Goal: Information Seeking & Learning: Find specific fact

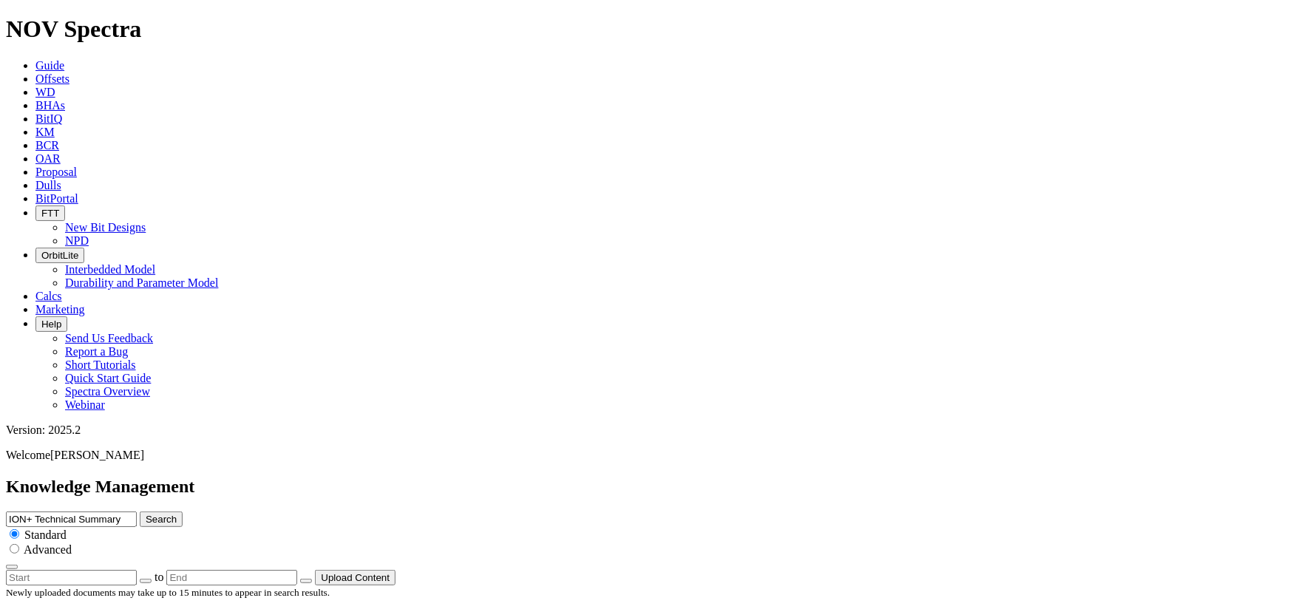
drag, startPoint x: 540, startPoint y: 78, endPoint x: 436, endPoint y: 87, distance: 103.9
click at [436, 477] on div "Knowledge Management ION+ Technical Summary Search Standard Advanced to Upload …" at bounding box center [645, 531] width 1278 height 109
click at [137, 512] on input "Advaced fluid flow modeling Technical Summary" at bounding box center [71, 520] width 131 height 16
type input "Advanced fluid flow modeling Technical Summary"
click at [140, 512] on button "Search" at bounding box center [161, 520] width 43 height 16
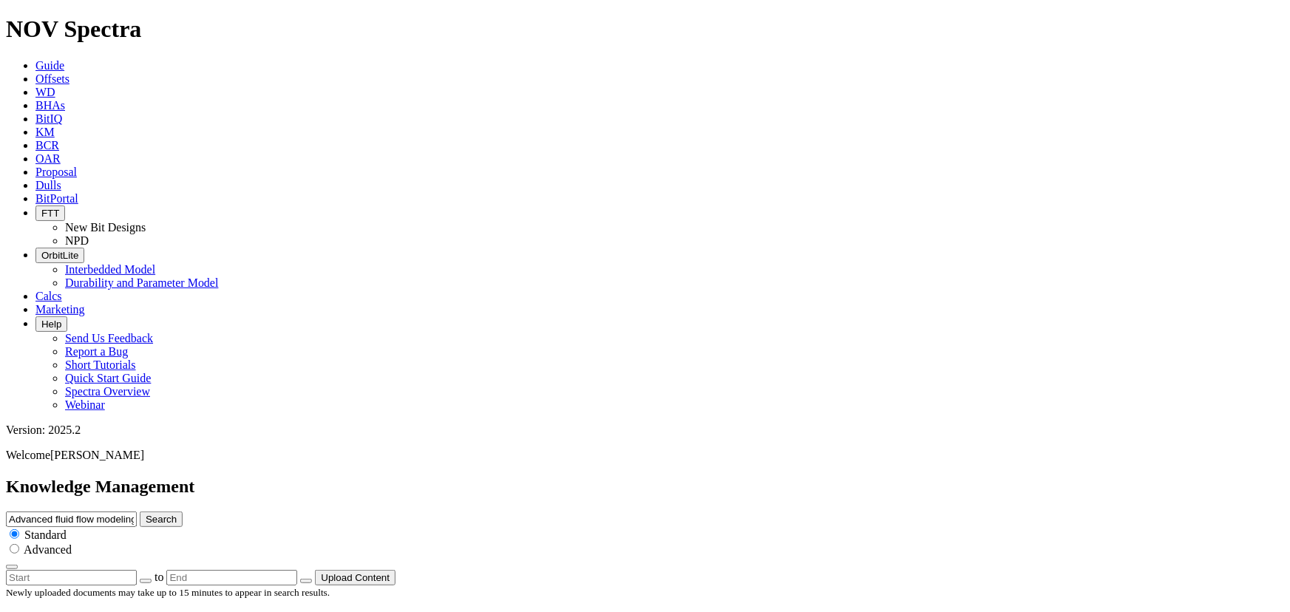
click at [137, 512] on input "Advanced fluid flow modeling Technical Summary" at bounding box center [71, 520] width 131 height 16
type input "fluid flow modeling Technical Summary"
click at [140, 512] on button "Search" at bounding box center [161, 520] width 43 height 16
drag, startPoint x: 515, startPoint y: 78, endPoint x: 545, endPoint y: 120, distance: 51.3
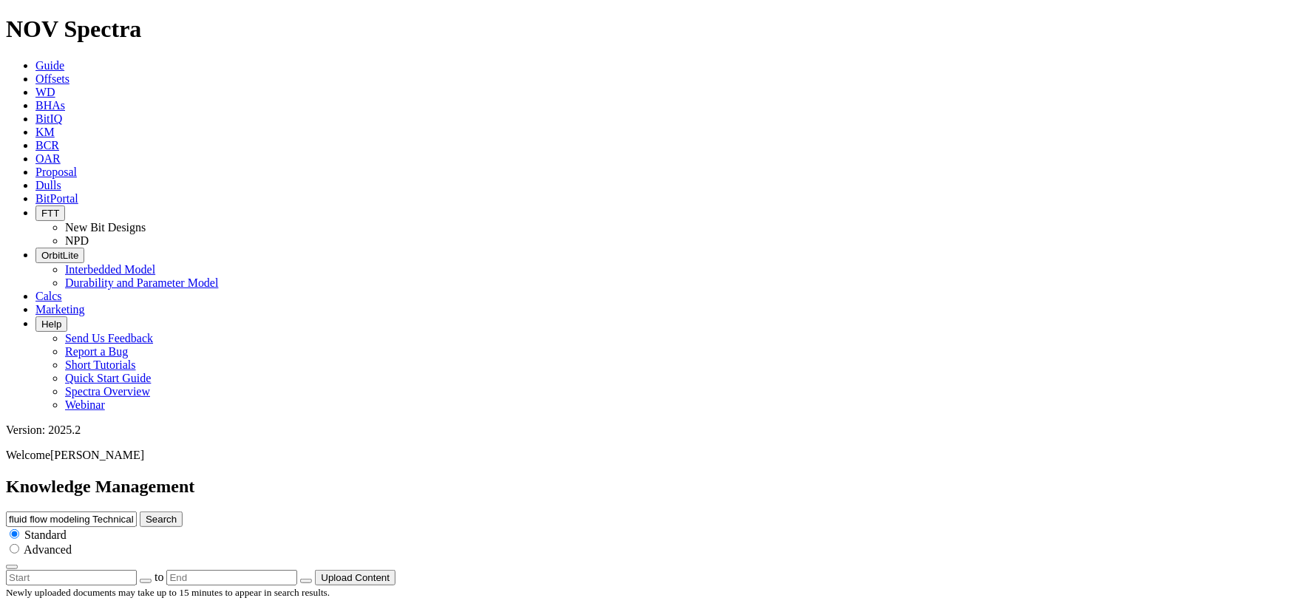
click at [137, 512] on input "fluid flow modeling Technical Summary" at bounding box center [71, 520] width 131 height 16
click at [540, 512] on div "fluid flow modeling Technical Summary Search Standard Advanced" at bounding box center [645, 541] width 1278 height 58
click at [137, 512] on input "fluid flow modeling Technical Summary" at bounding box center [71, 520] width 131 height 16
type input "flow modeling Technical Summary"
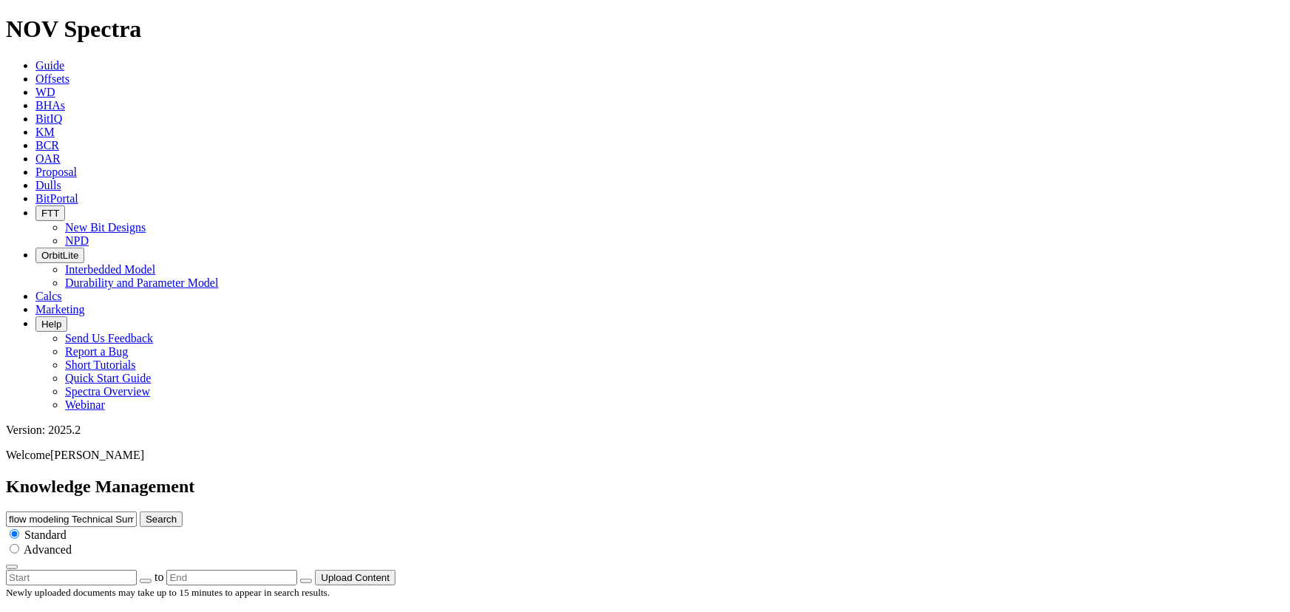
click at [140, 512] on button "Search" at bounding box center [161, 520] width 43 height 16
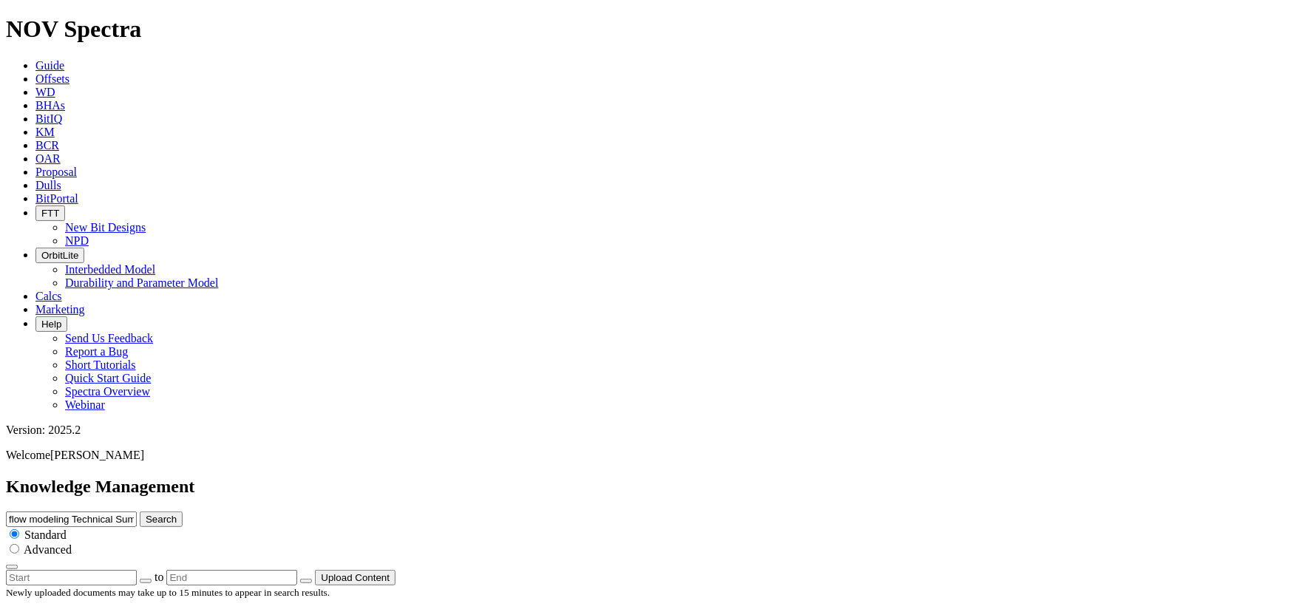
click at [137, 512] on input "flow modeling Technical Summary" at bounding box center [71, 520] width 131 height 16
